Goal: Task Accomplishment & Management: Complete application form

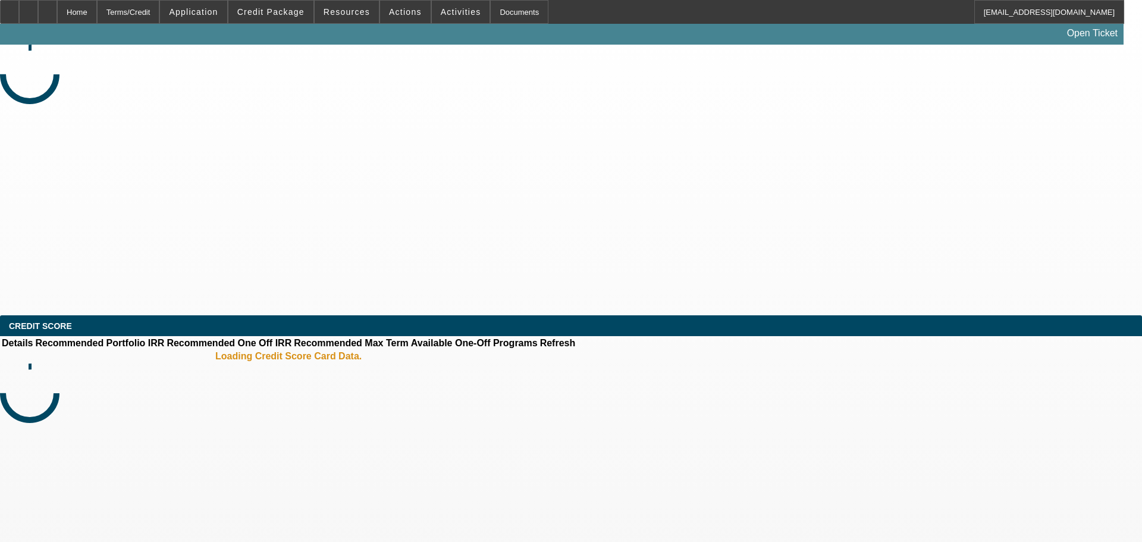
select select "0"
select select "0.1"
select select "4"
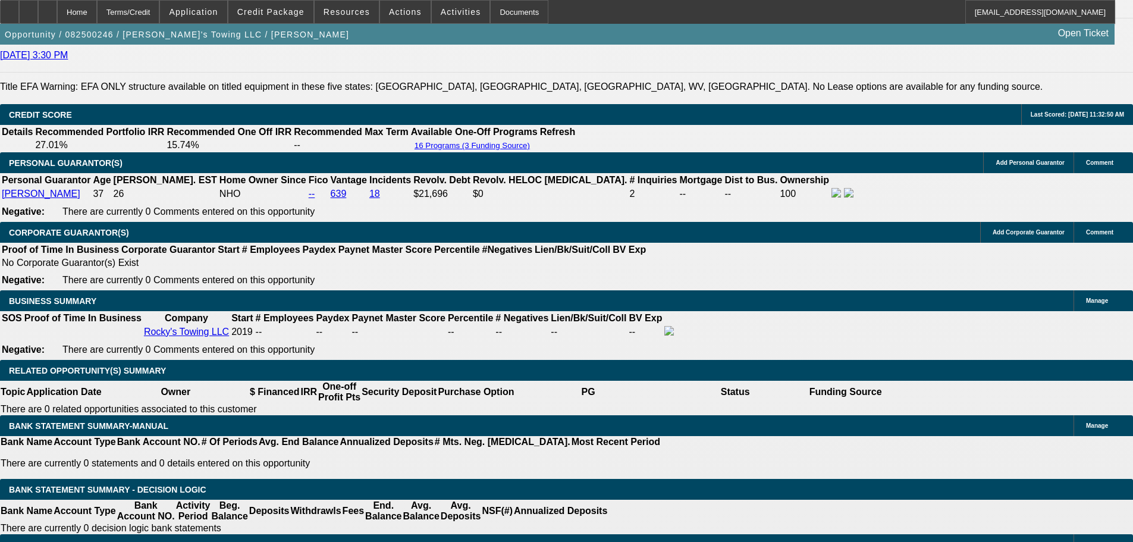
scroll to position [1725, 0]
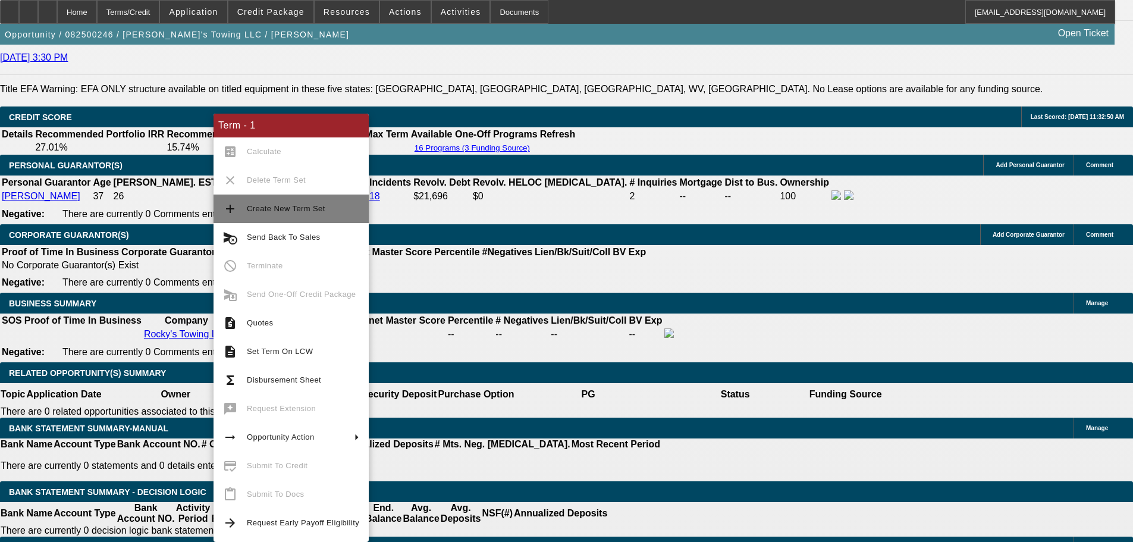
click at [294, 208] on span "Create New Term Set" at bounding box center [286, 208] width 79 height 9
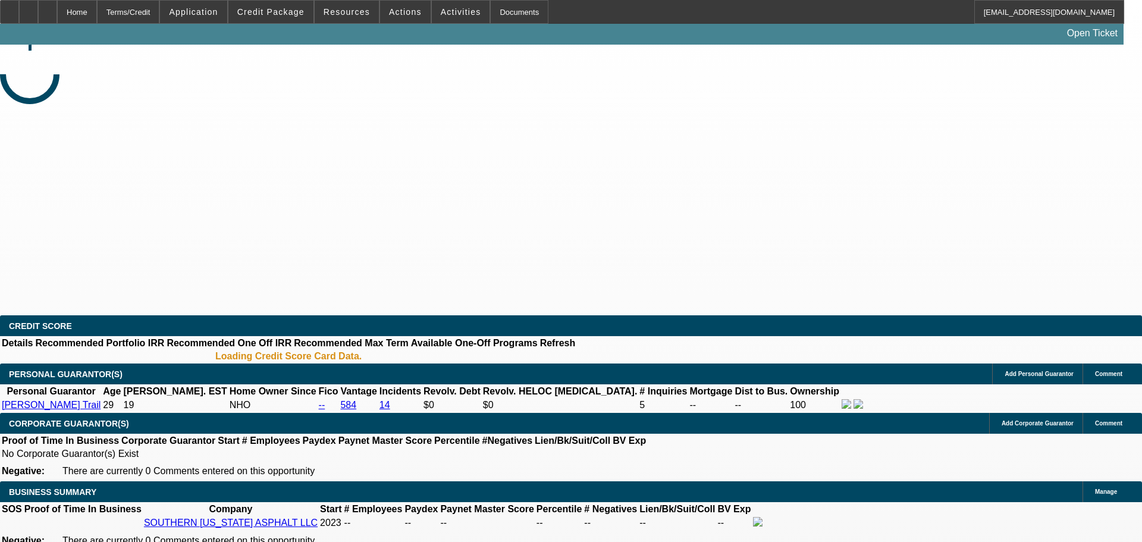
select select "0"
select select "2"
select select "0.1"
select select "4"
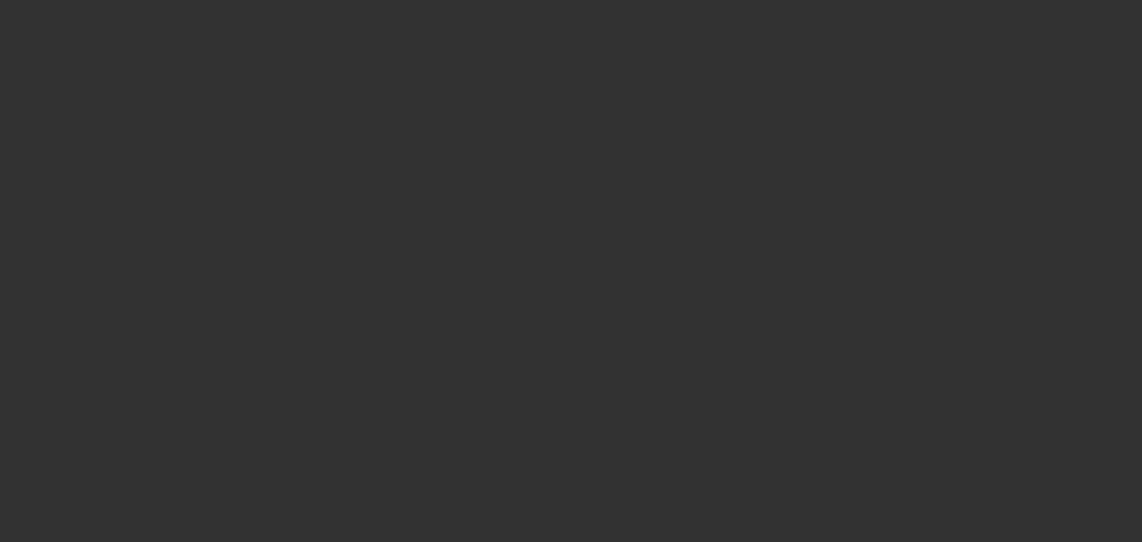
select select "0"
select select "6"
select select "0"
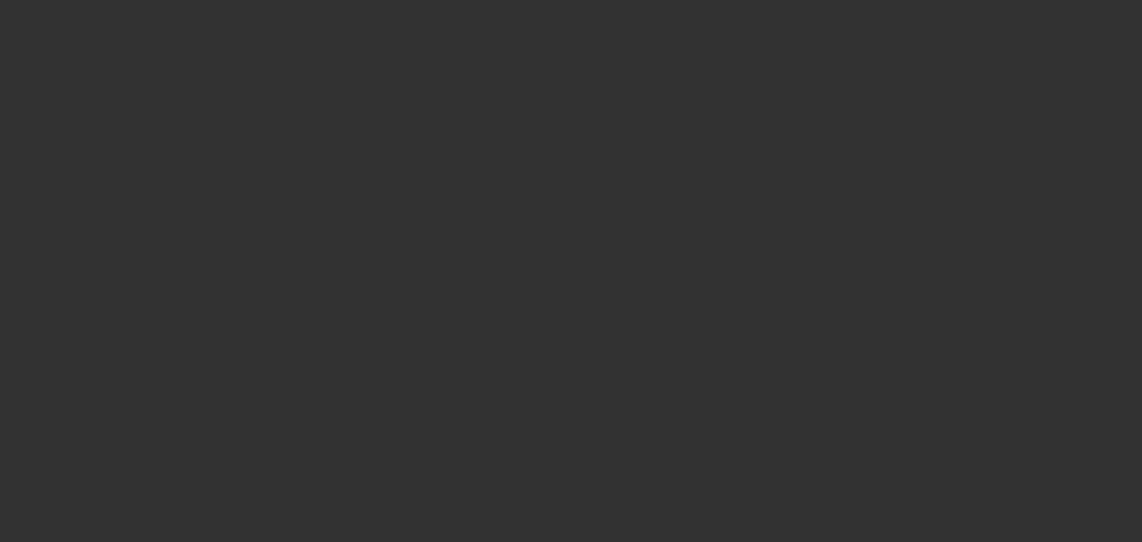
select select "0"
select select "6"
select select "0"
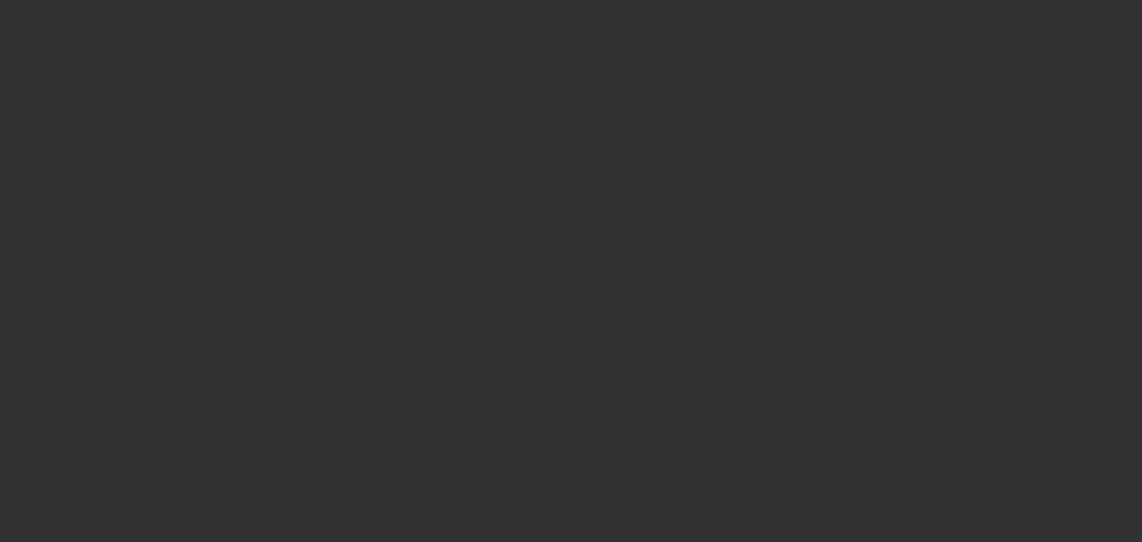
select select "0"
select select "6"
select select "0"
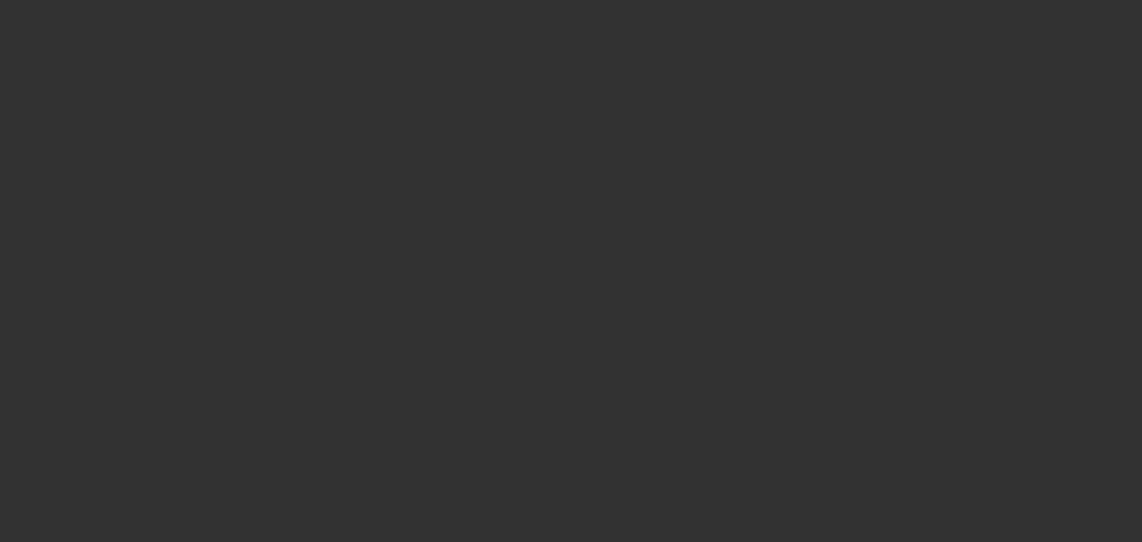
select select "6"
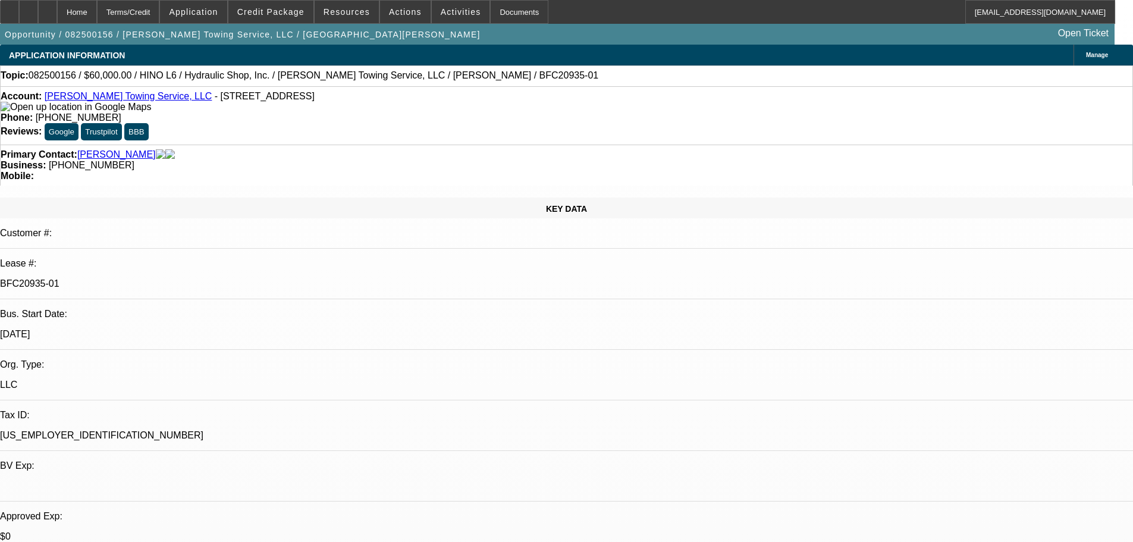
click at [290, 11] on span "Credit Package" at bounding box center [270, 12] width 67 height 10
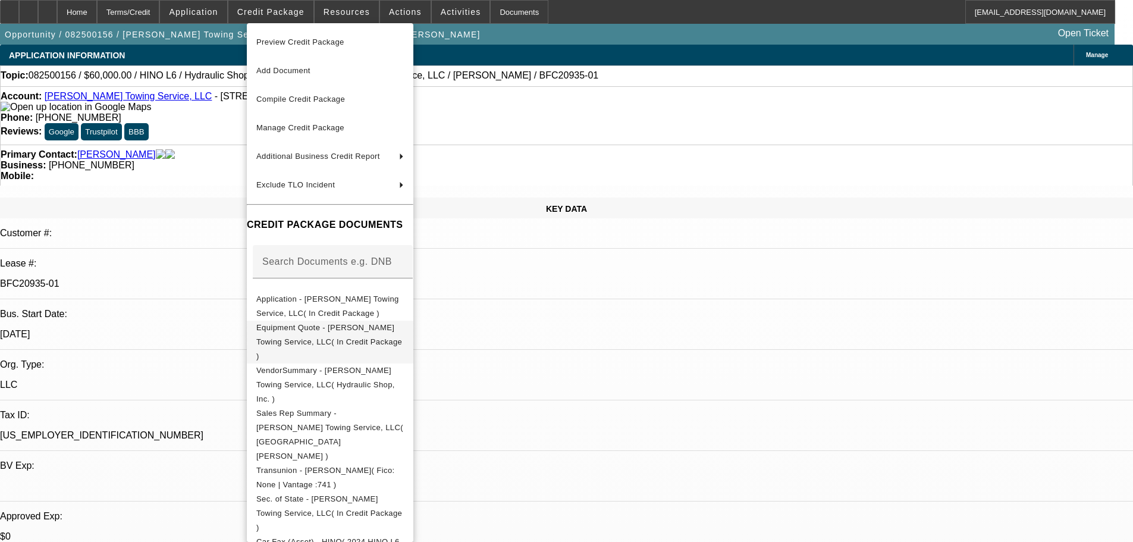
click at [387, 324] on span "Equipment Quote - Padilla Towing Service, LLC( In Credit Package )" at bounding box center [330, 342] width 148 height 43
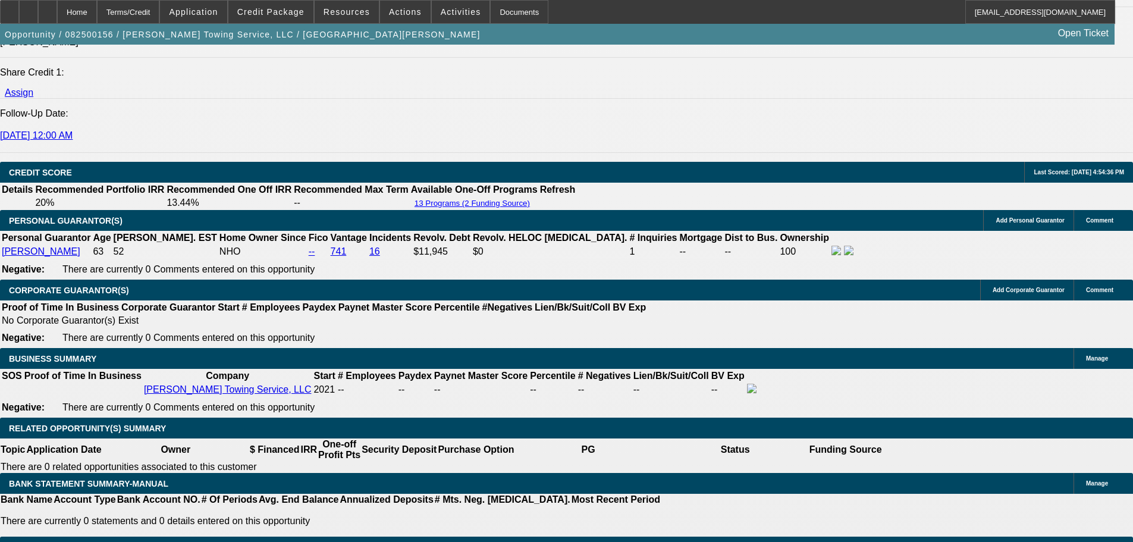
scroll to position [1725, 0]
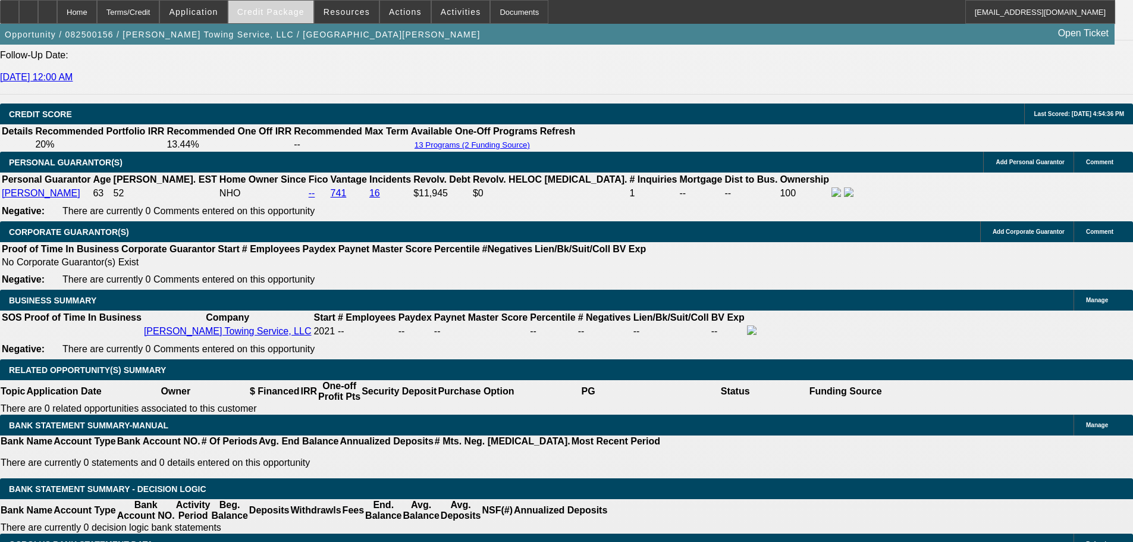
click at [262, 11] on span "Credit Package" at bounding box center [270, 12] width 67 height 10
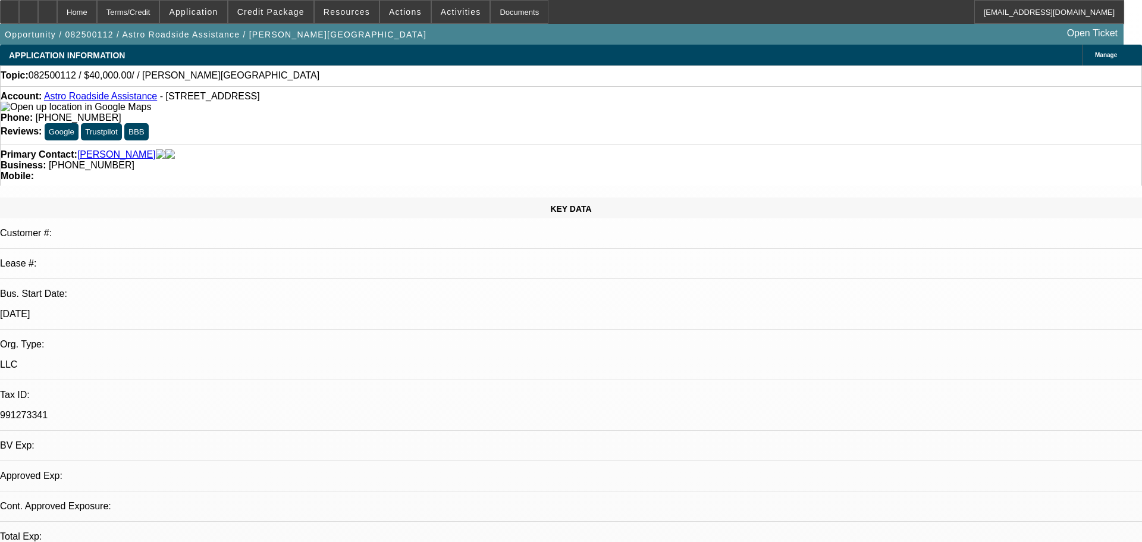
select select "0"
select select "2"
select select "0.1"
select select "4"
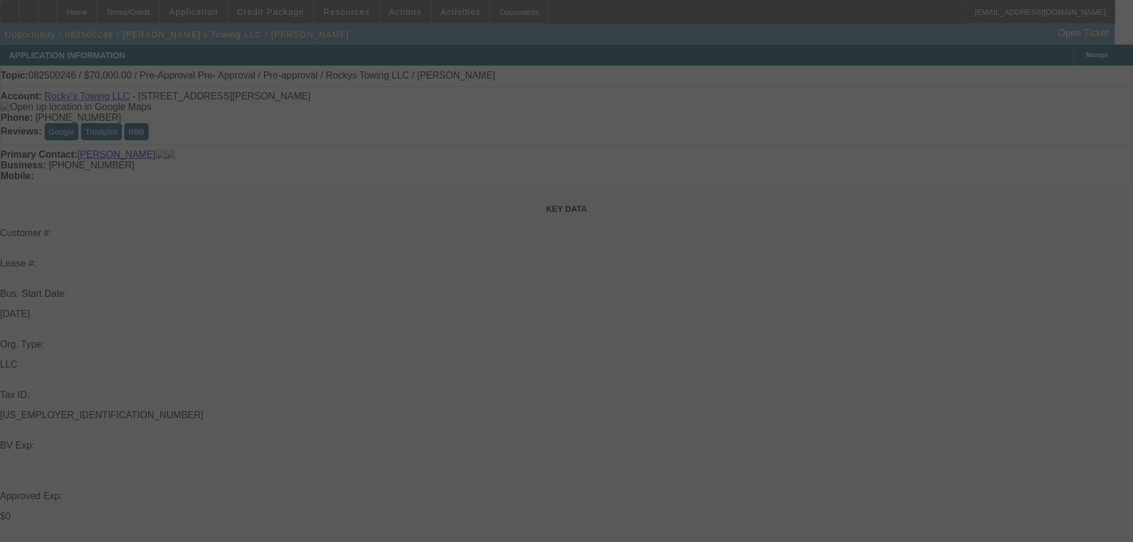
select select "0"
select select "0.1"
select select "0"
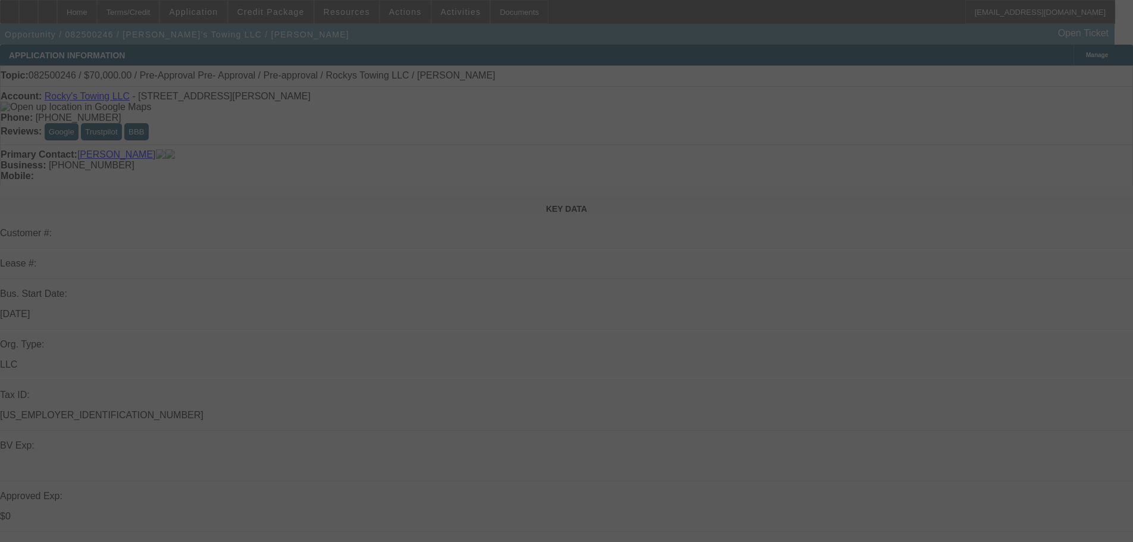
select select "0.1"
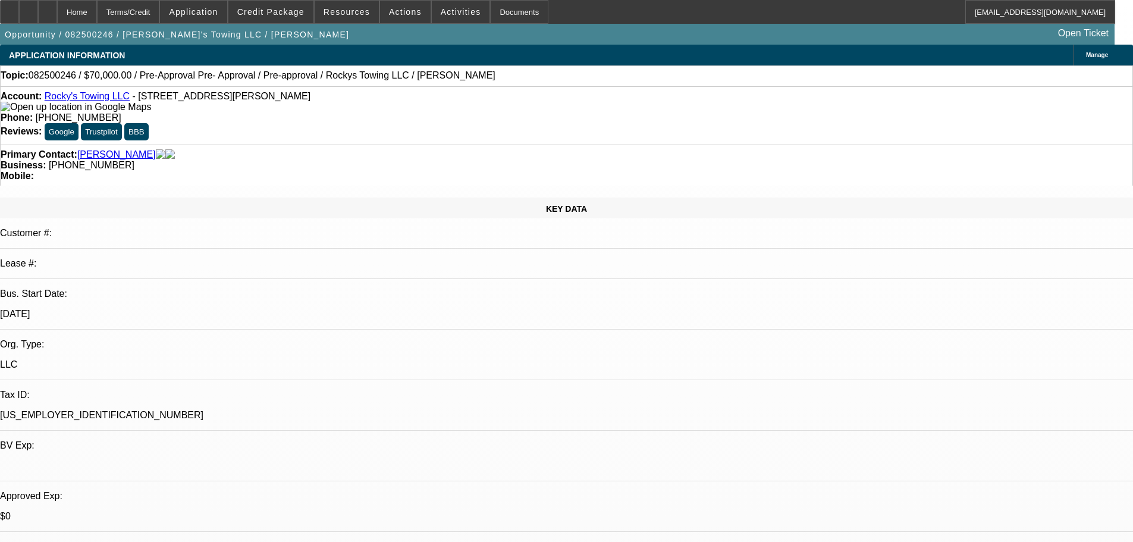
select select "1"
select select "4"
select select "1"
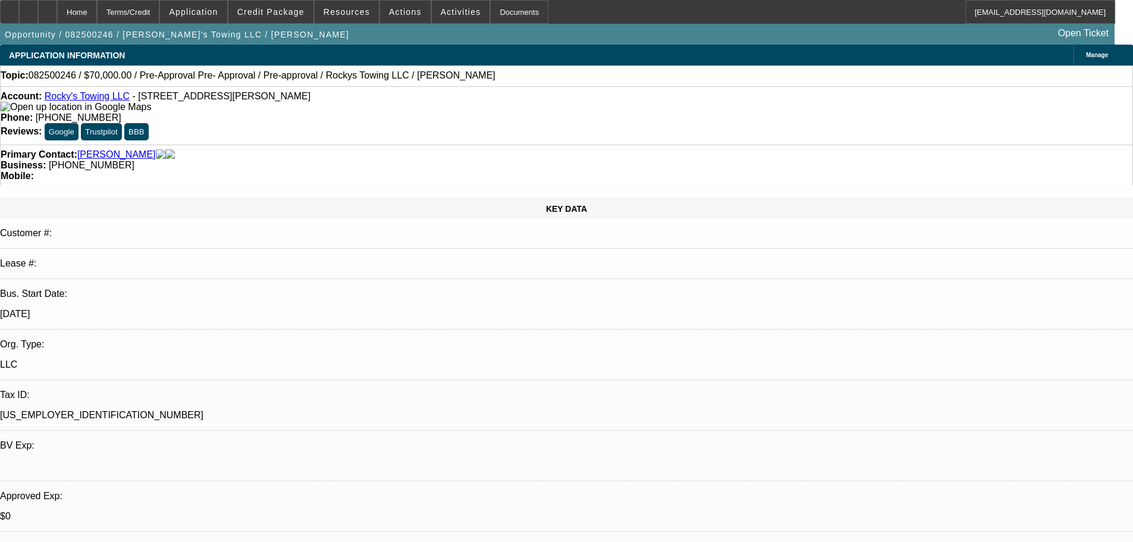
select select "4"
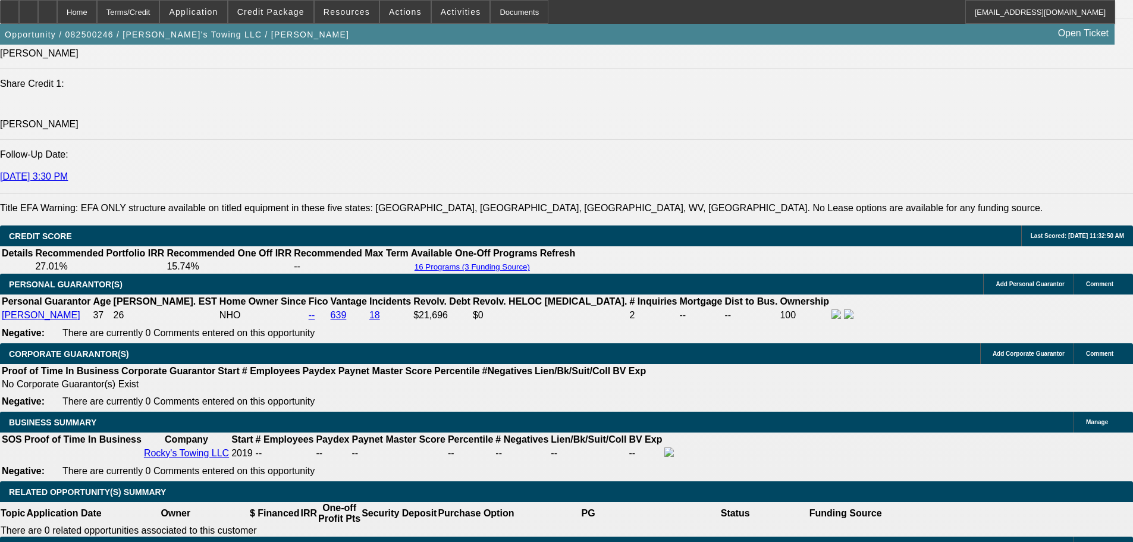
scroll to position [1785, 0]
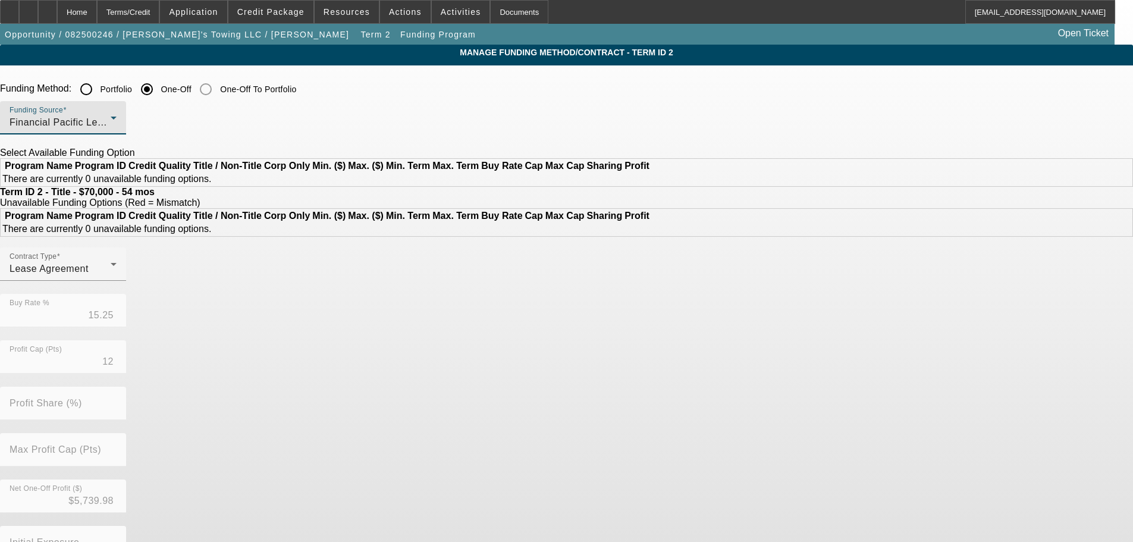
click at [144, 127] on span "Financial Pacific Leasing, Inc." at bounding box center [77, 122] width 134 height 10
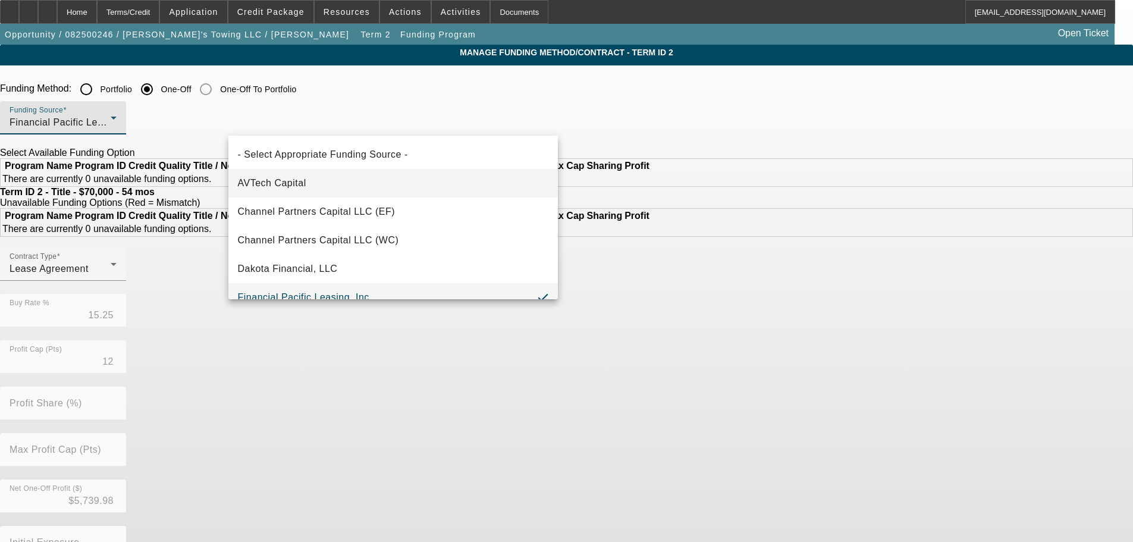
scroll to position [12, 0]
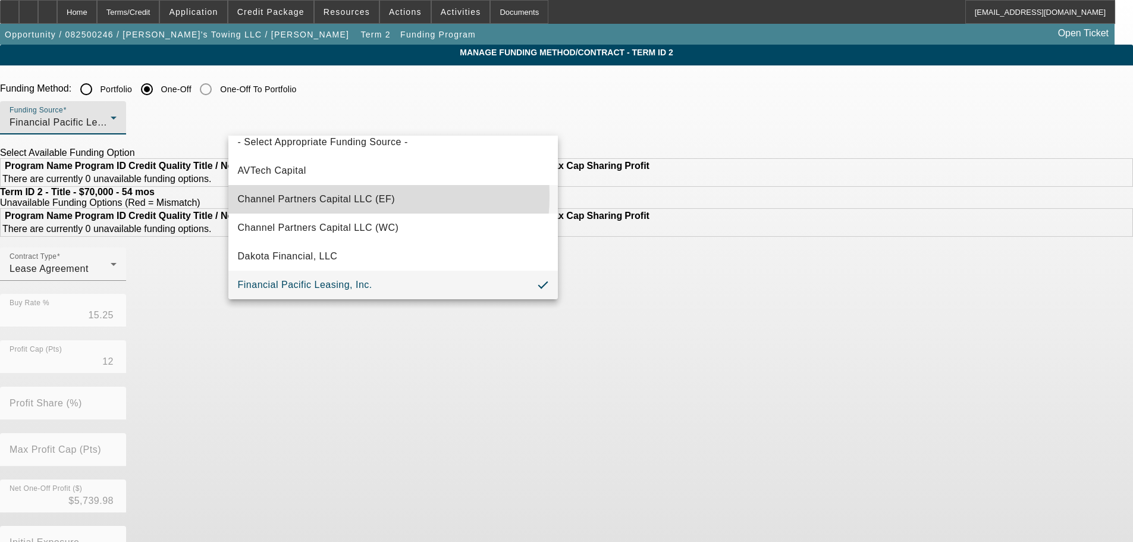
click at [335, 196] on span "Channel Partners Capital LLC (EF)" at bounding box center [317, 199] width 158 height 14
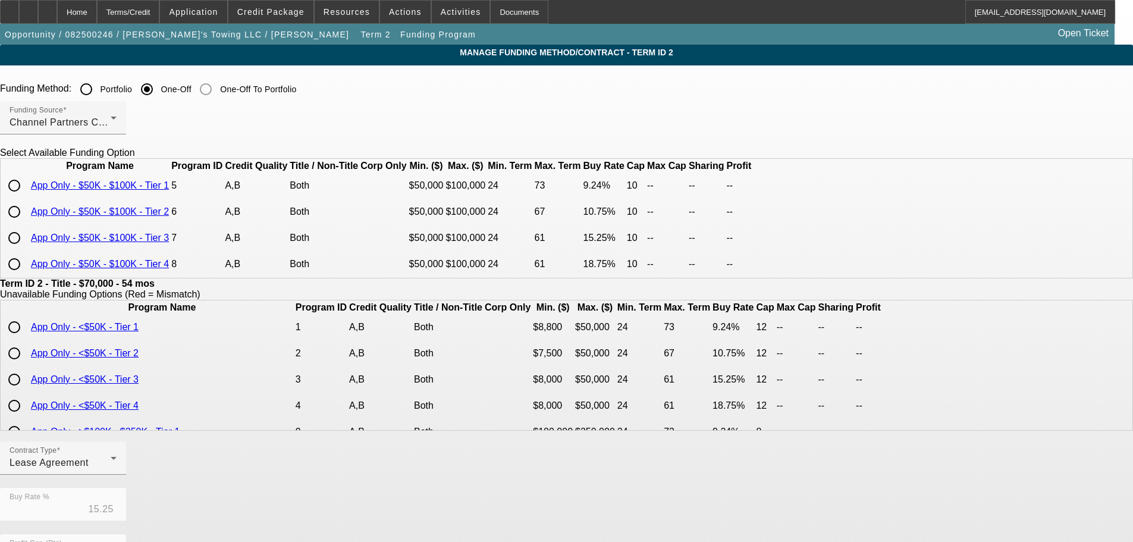
click at [26, 250] on input "radio" at bounding box center [14, 238] width 24 height 24
radio input "true"
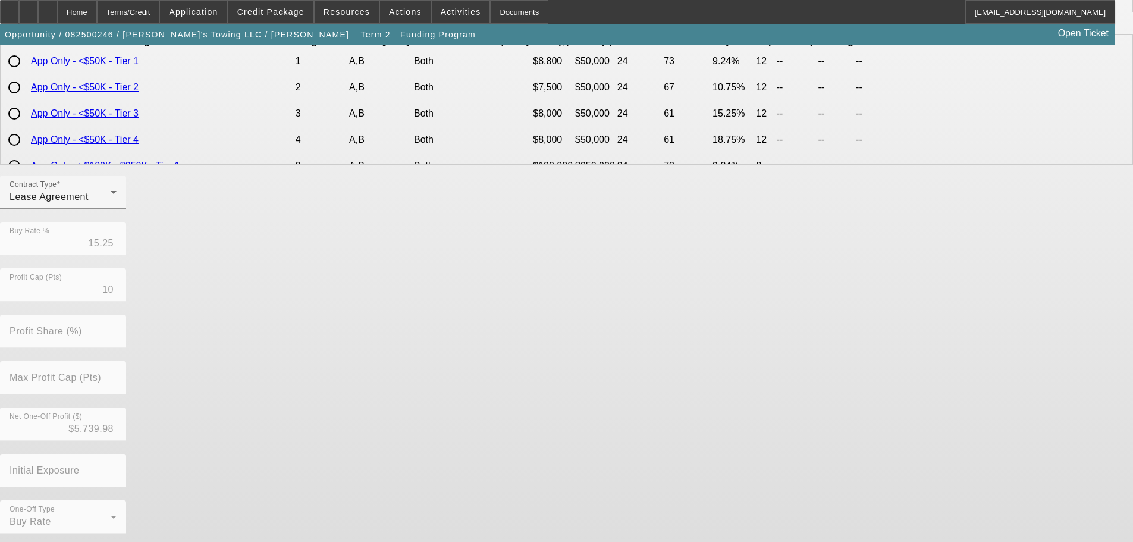
scroll to position [281, 0]
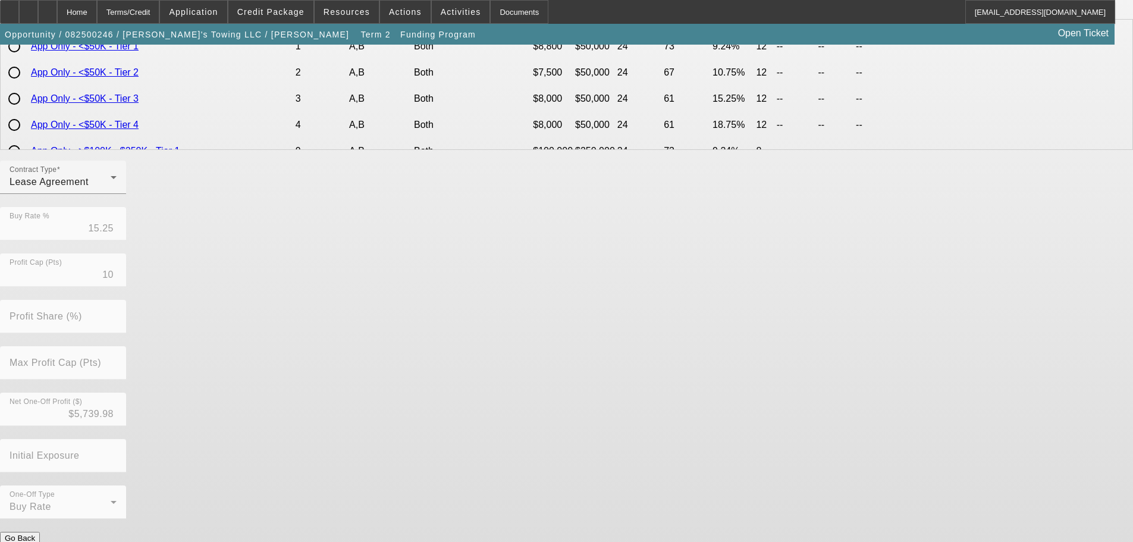
click at [34, 541] on button "Submit" at bounding box center [17, 550] width 34 height 12
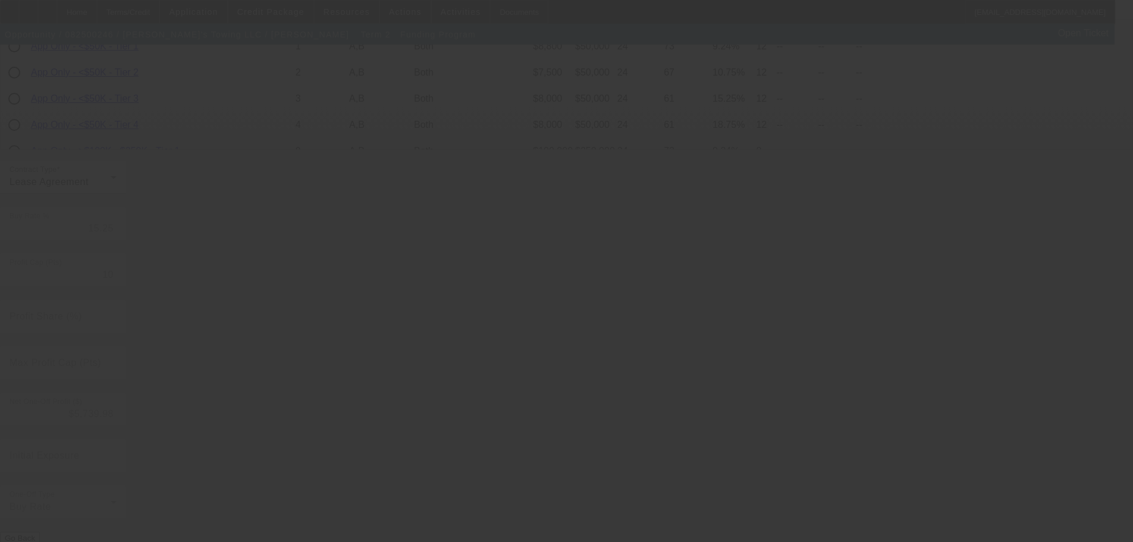
type input "12"
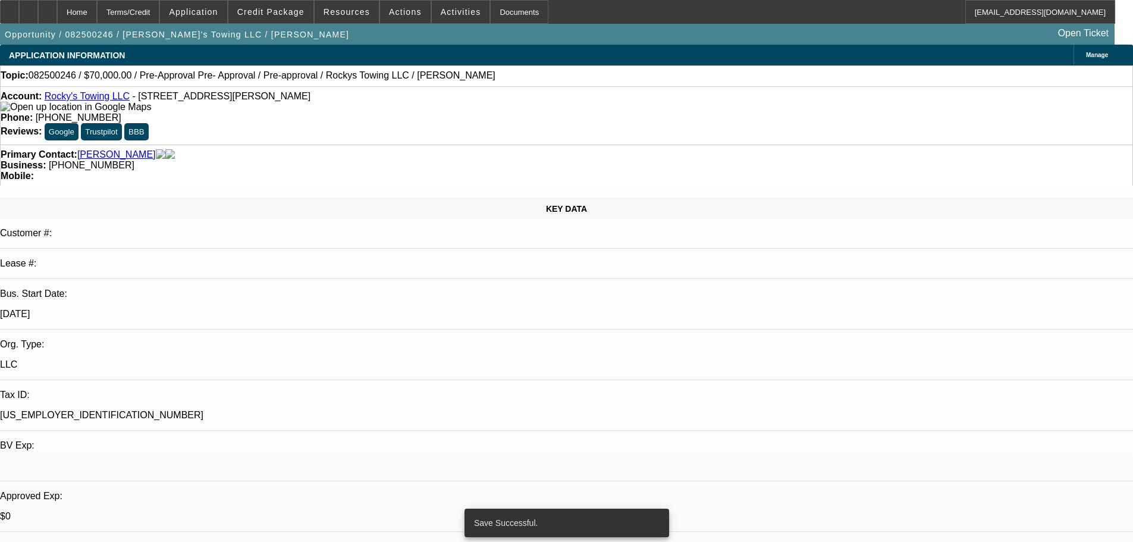
select select "0"
select select "0.1"
select select "4"
select select "0"
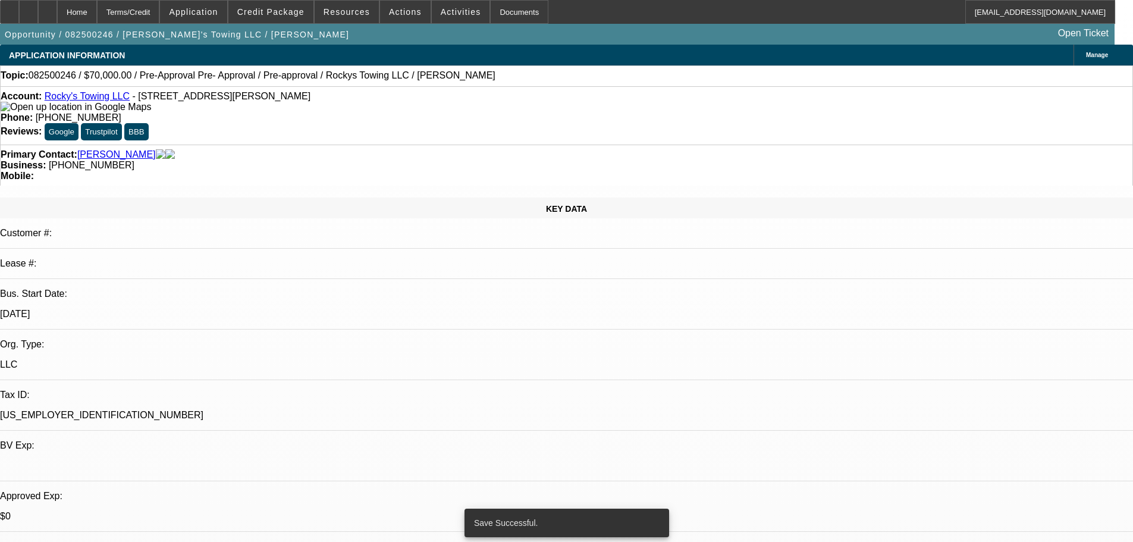
select select "0"
select select "0.1"
select select "4"
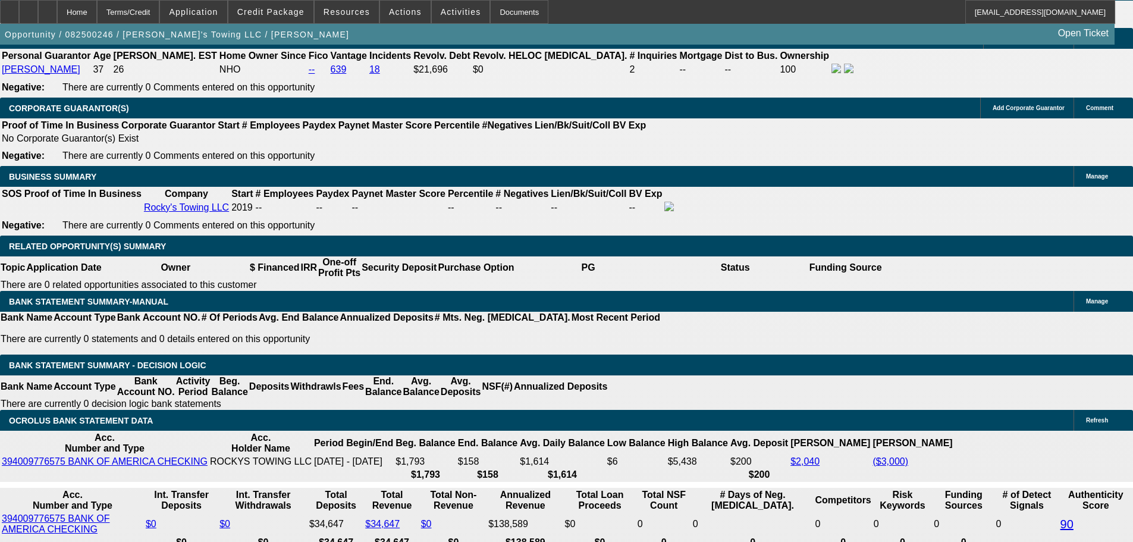
scroll to position [1725, 0]
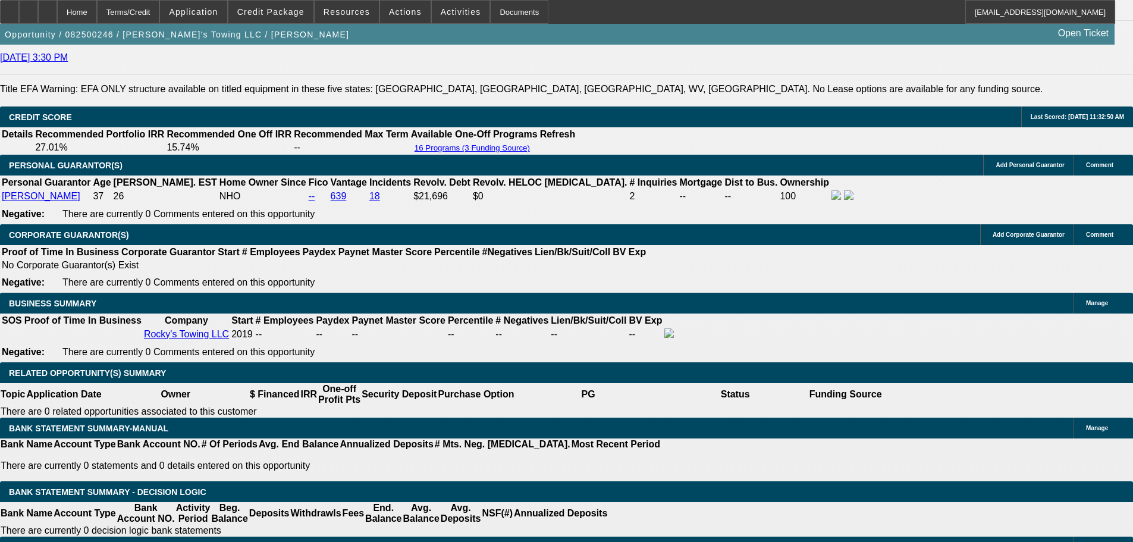
drag, startPoint x: 261, startPoint y: 377, endPoint x: 302, endPoint y: 380, distance: 40.6
type input "1"
type input "UNKNOWN"
type input "$1,326.22"
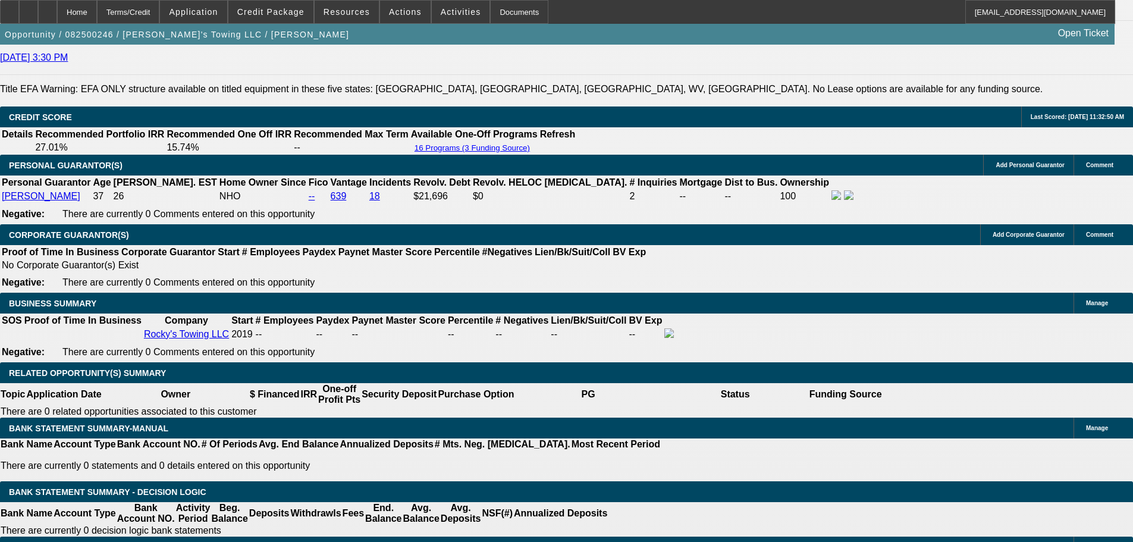
type input "178"
type input "$10,389.26"
type input "17"
type input "$1,863.47"
type input "17"
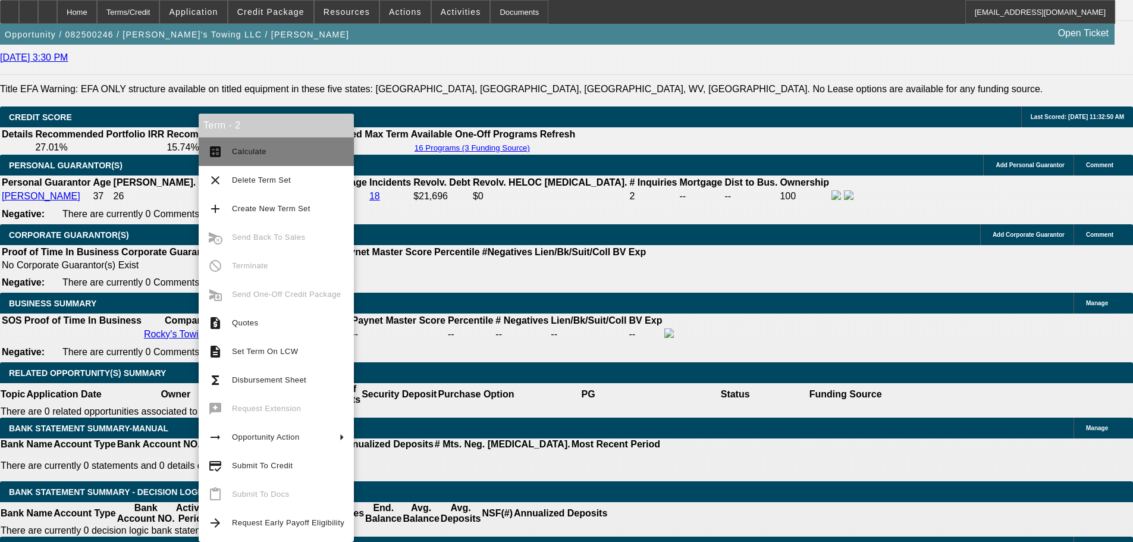
click at [256, 158] on span "Calculate" at bounding box center [288, 152] width 112 height 14
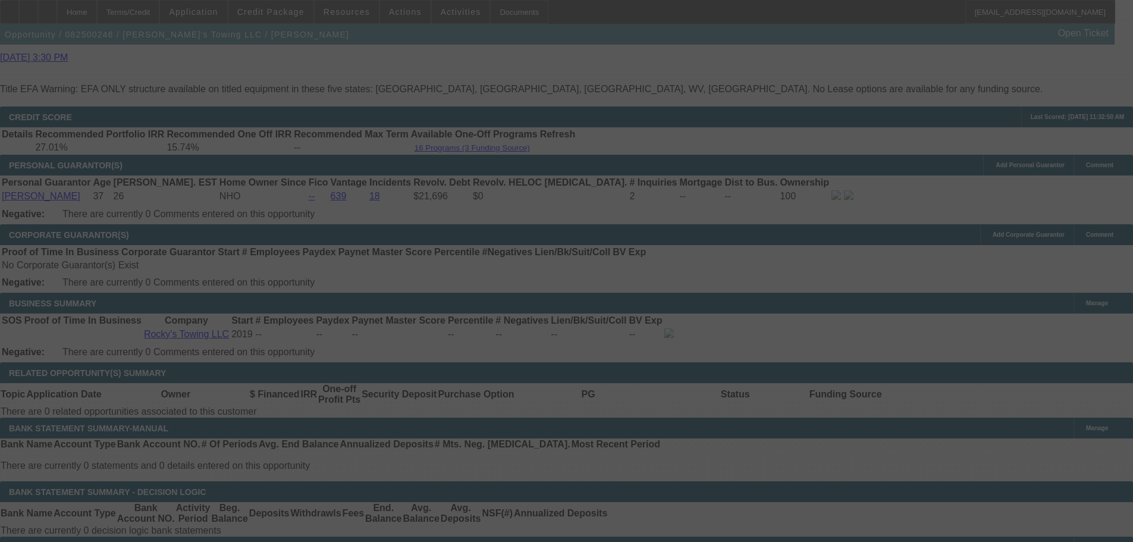
select select "0"
select select "0.1"
select select "4"
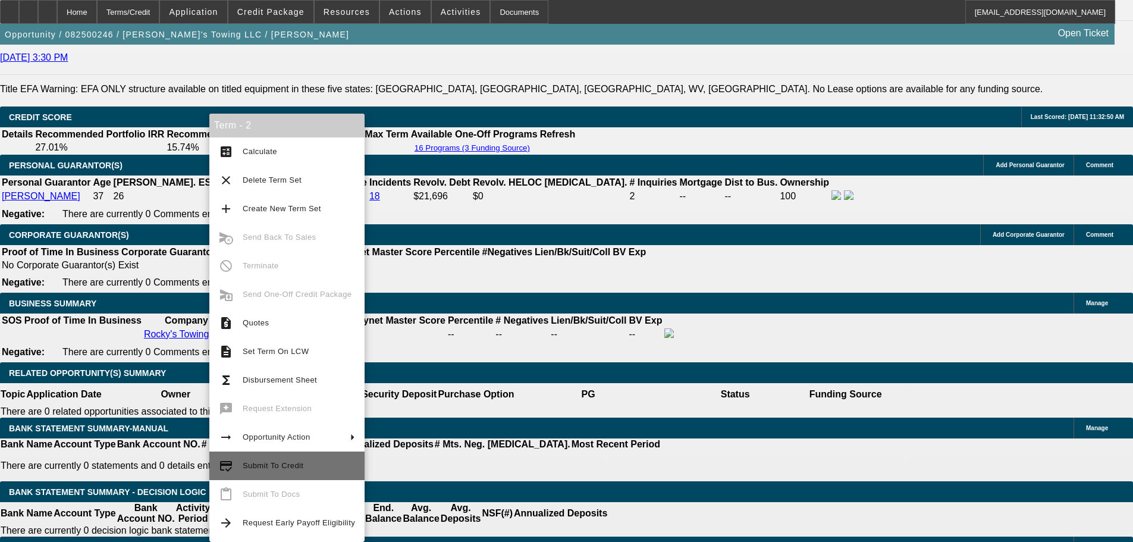
click at [312, 471] on span "Submit To Credit" at bounding box center [299, 466] width 112 height 14
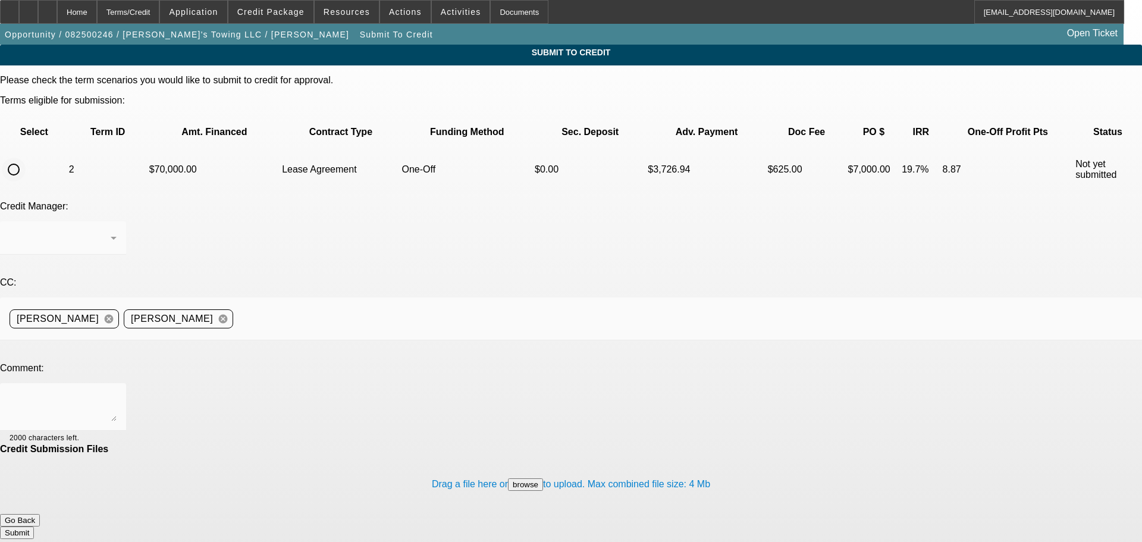
click at [26, 158] on input "radio" at bounding box center [14, 170] width 24 height 24
radio input "true"
click at [117, 393] on textarea at bounding box center [63, 407] width 107 height 29
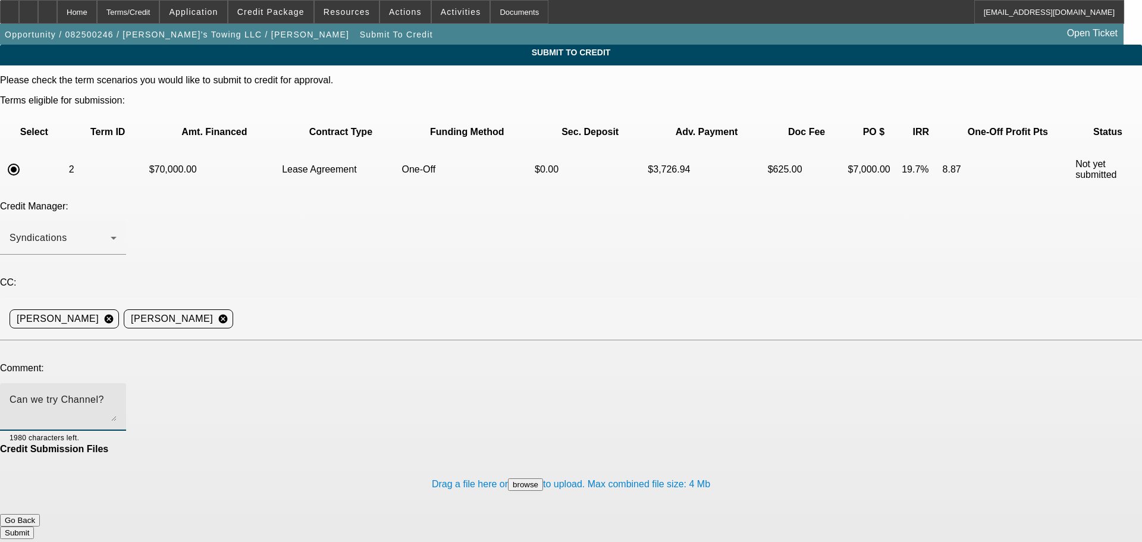
type textarea "Can we try Channel?"
click at [34, 526] on button "Submit" at bounding box center [17, 532] width 34 height 12
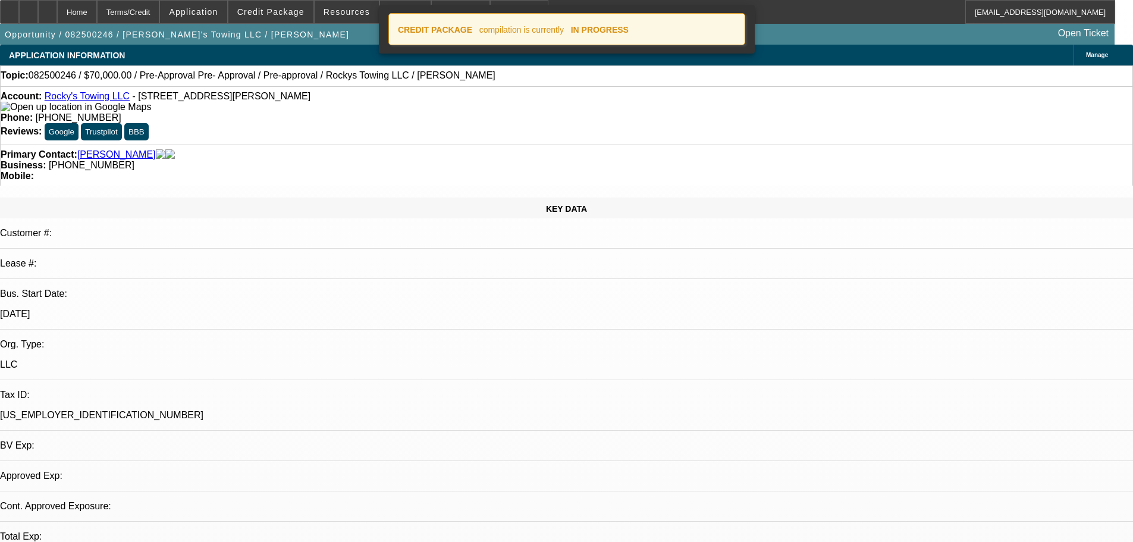
select select "0"
select select "0.1"
select select "4"
select select "0"
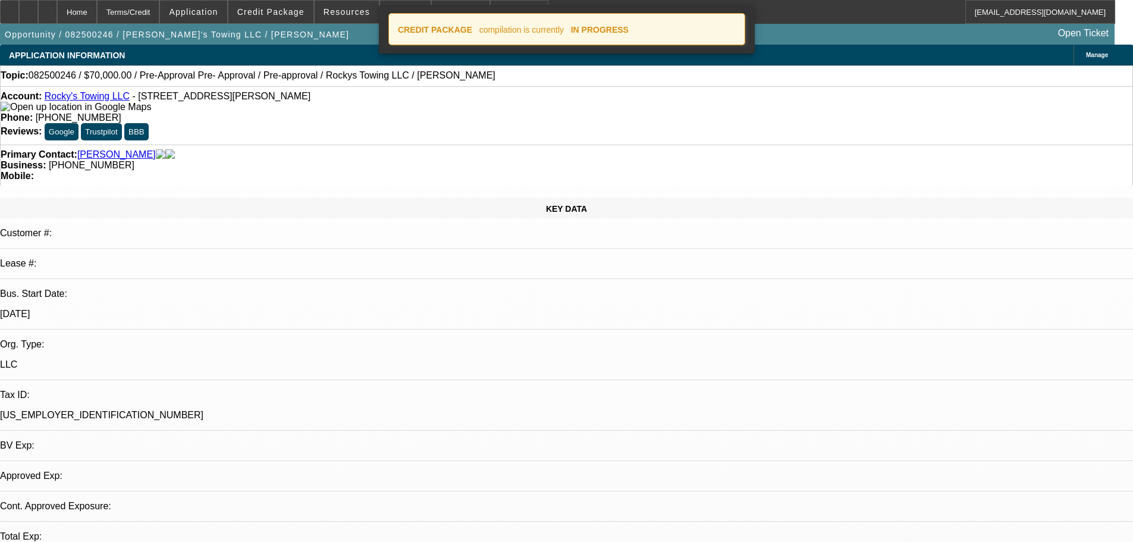
select select "0"
select select "0.1"
select select "4"
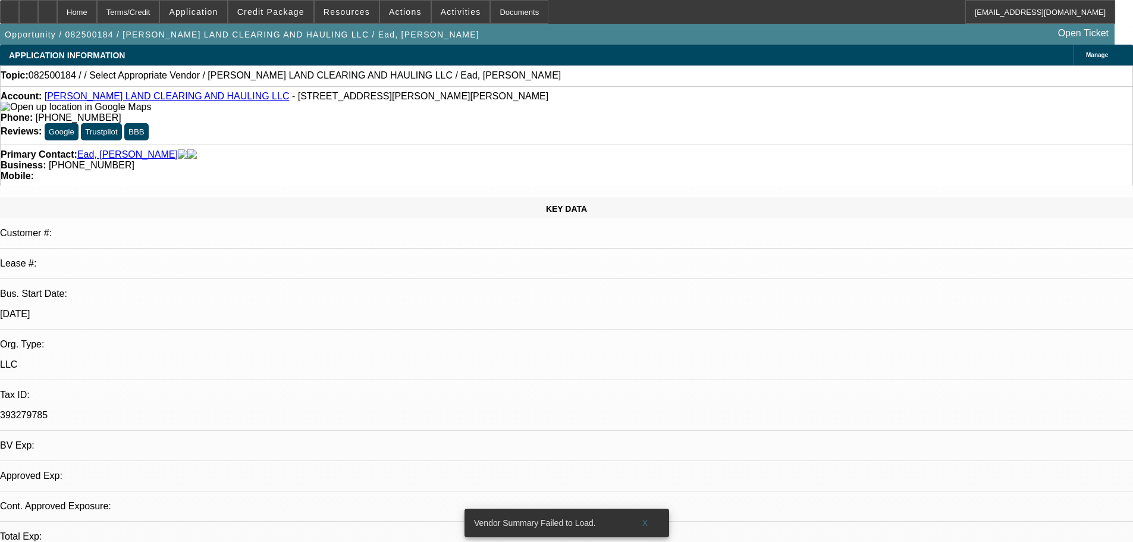
select select "0"
select select "2"
select select "0.1"
select select "4"
